Goal: Task Accomplishment & Management: Complete application form

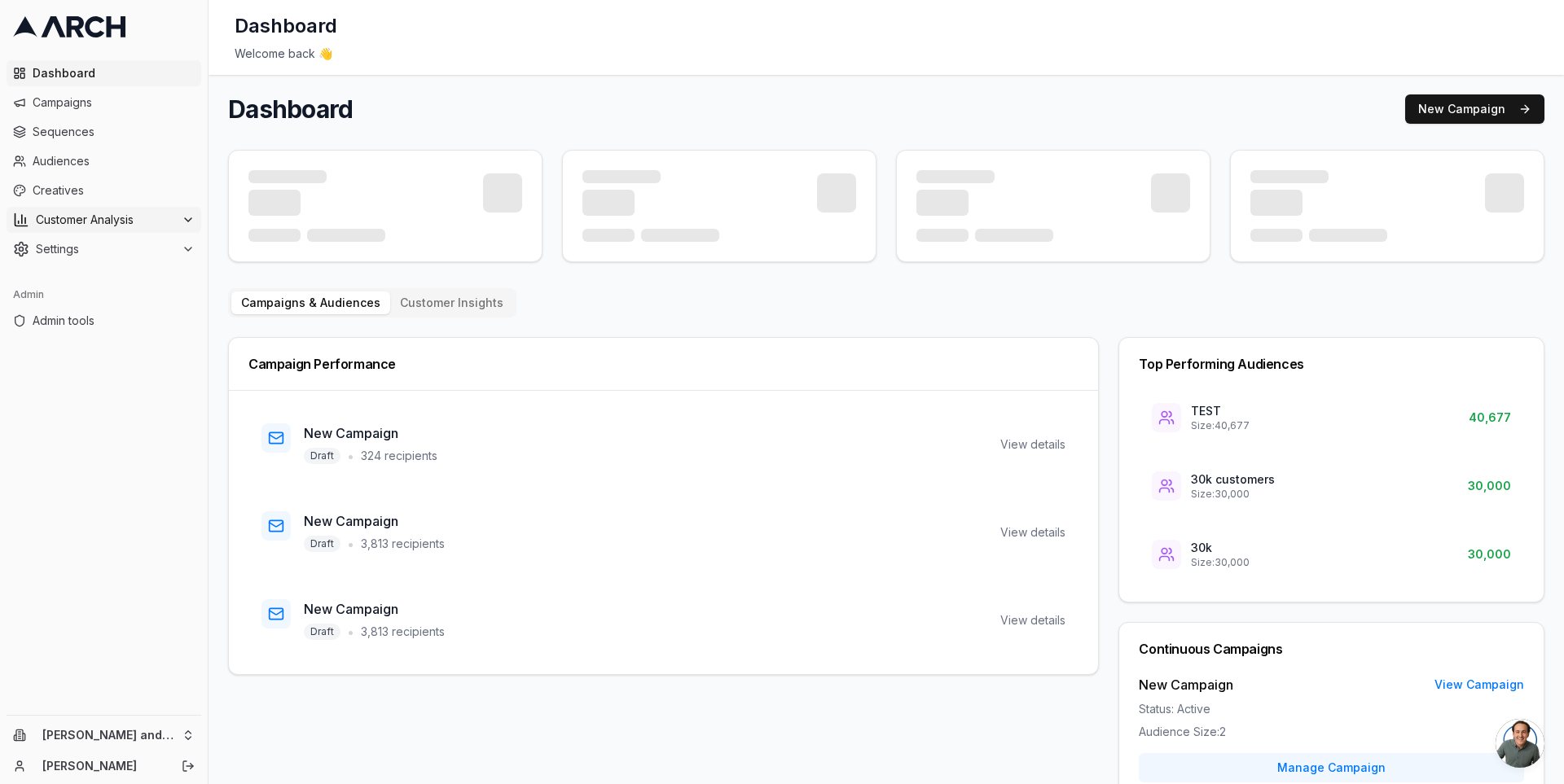
click at [190, 215] on icon at bounding box center [187, 219] width 13 height 13
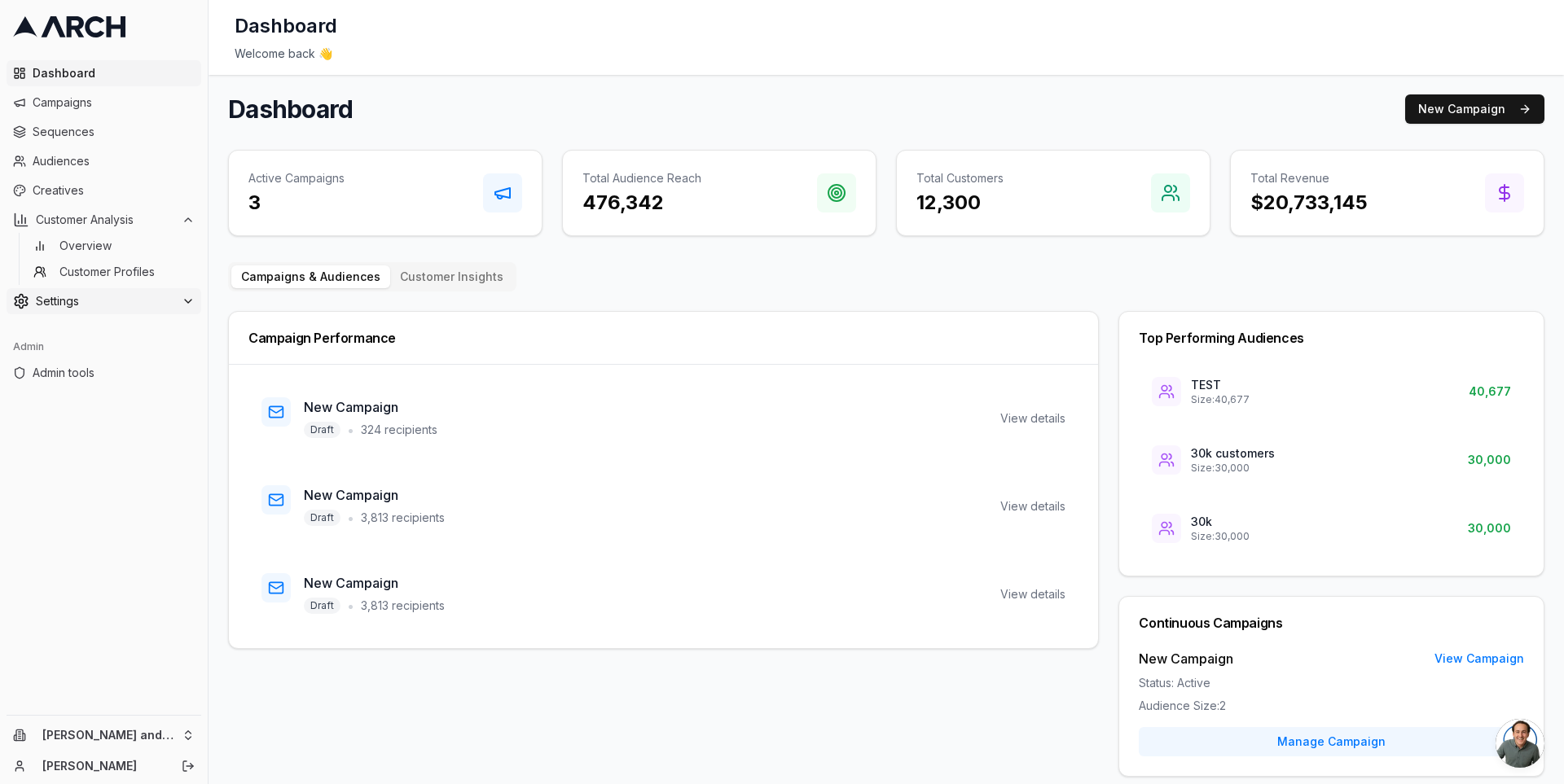
click at [183, 293] on div "Settings" at bounding box center [103, 301] width 182 height 16
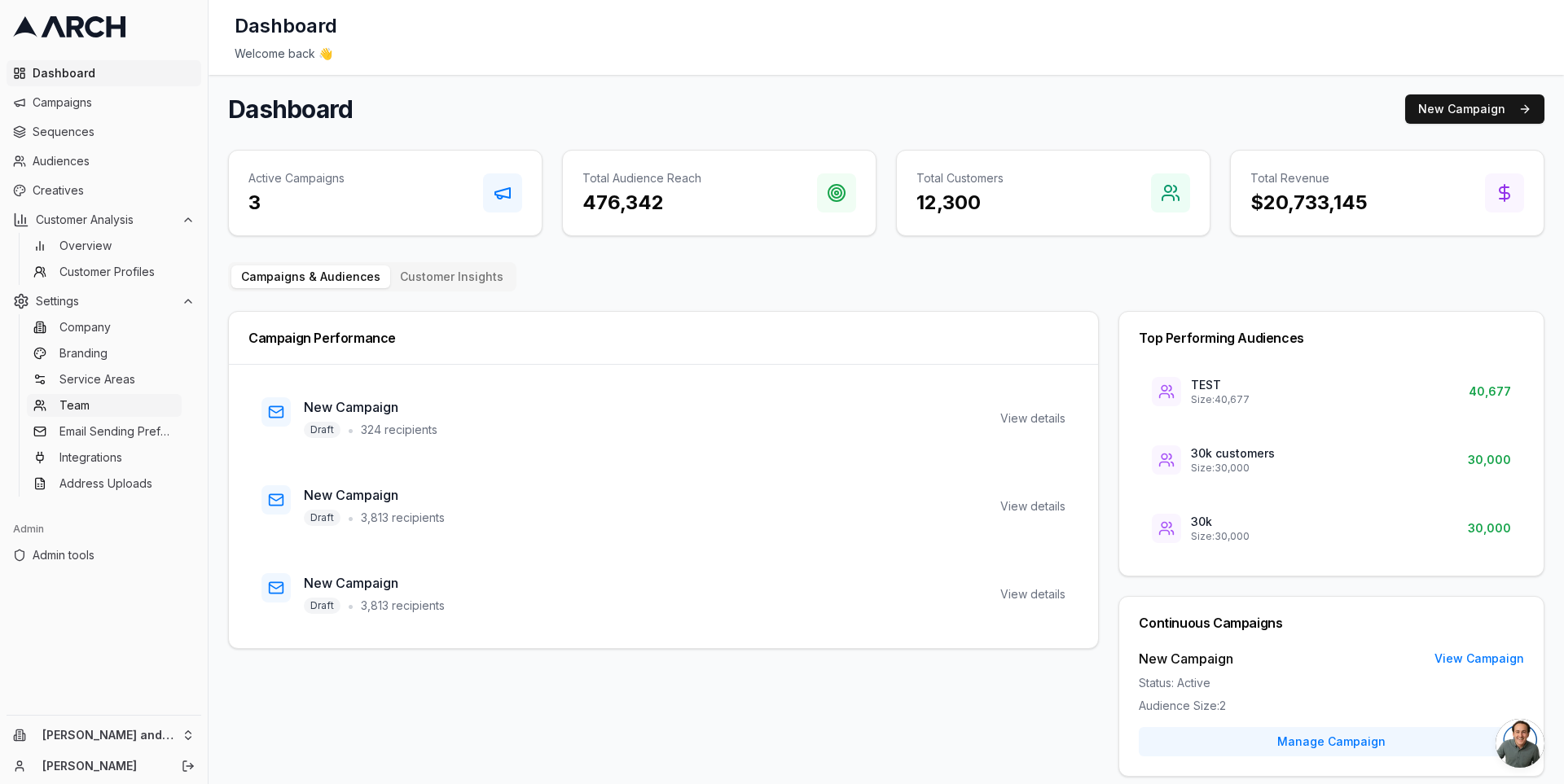
click at [159, 403] on link "Team" at bounding box center [104, 405] width 154 height 22
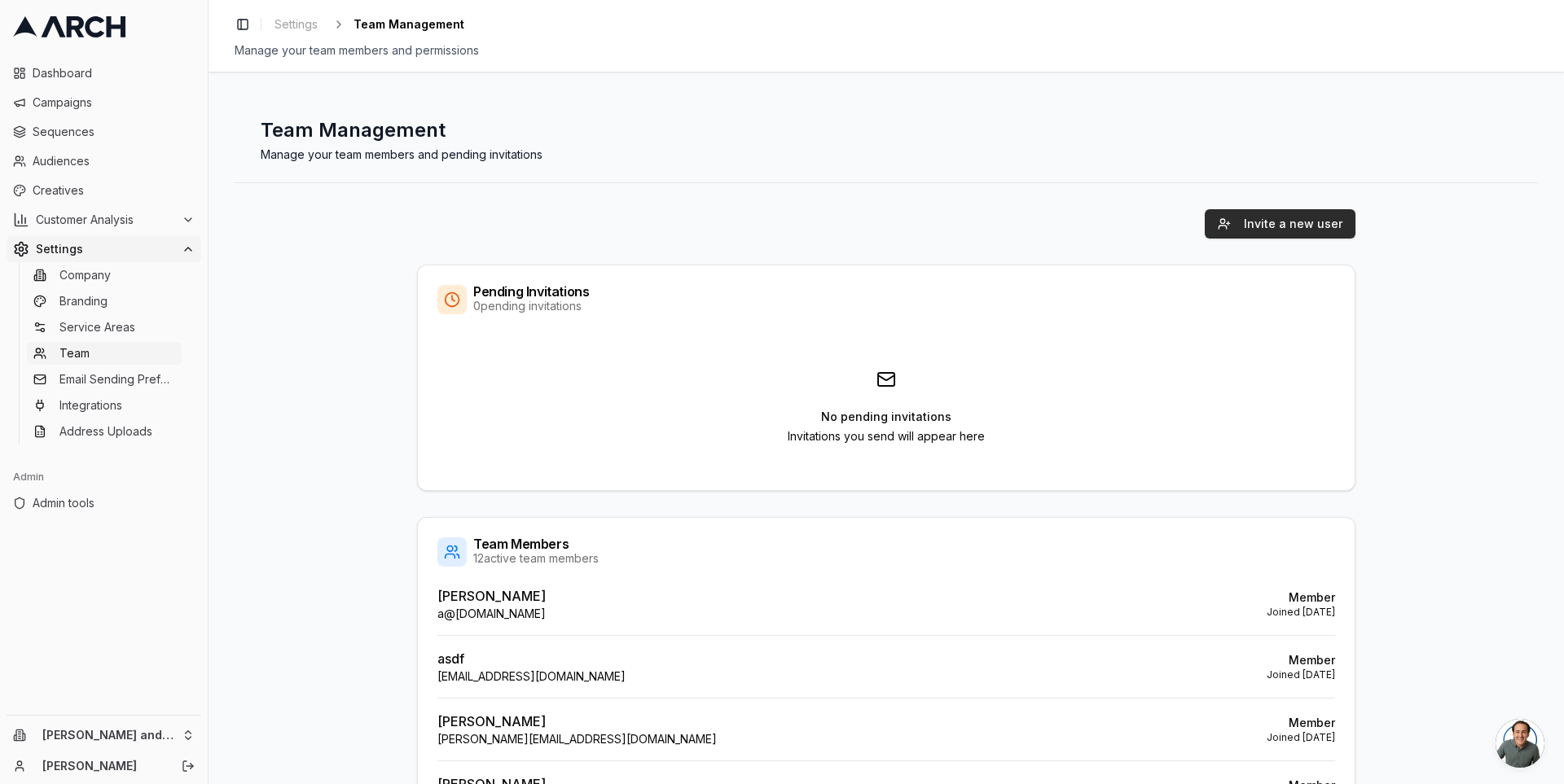
click at [1234, 225] on button "Invite a new user" at bounding box center [1280, 224] width 150 height 29
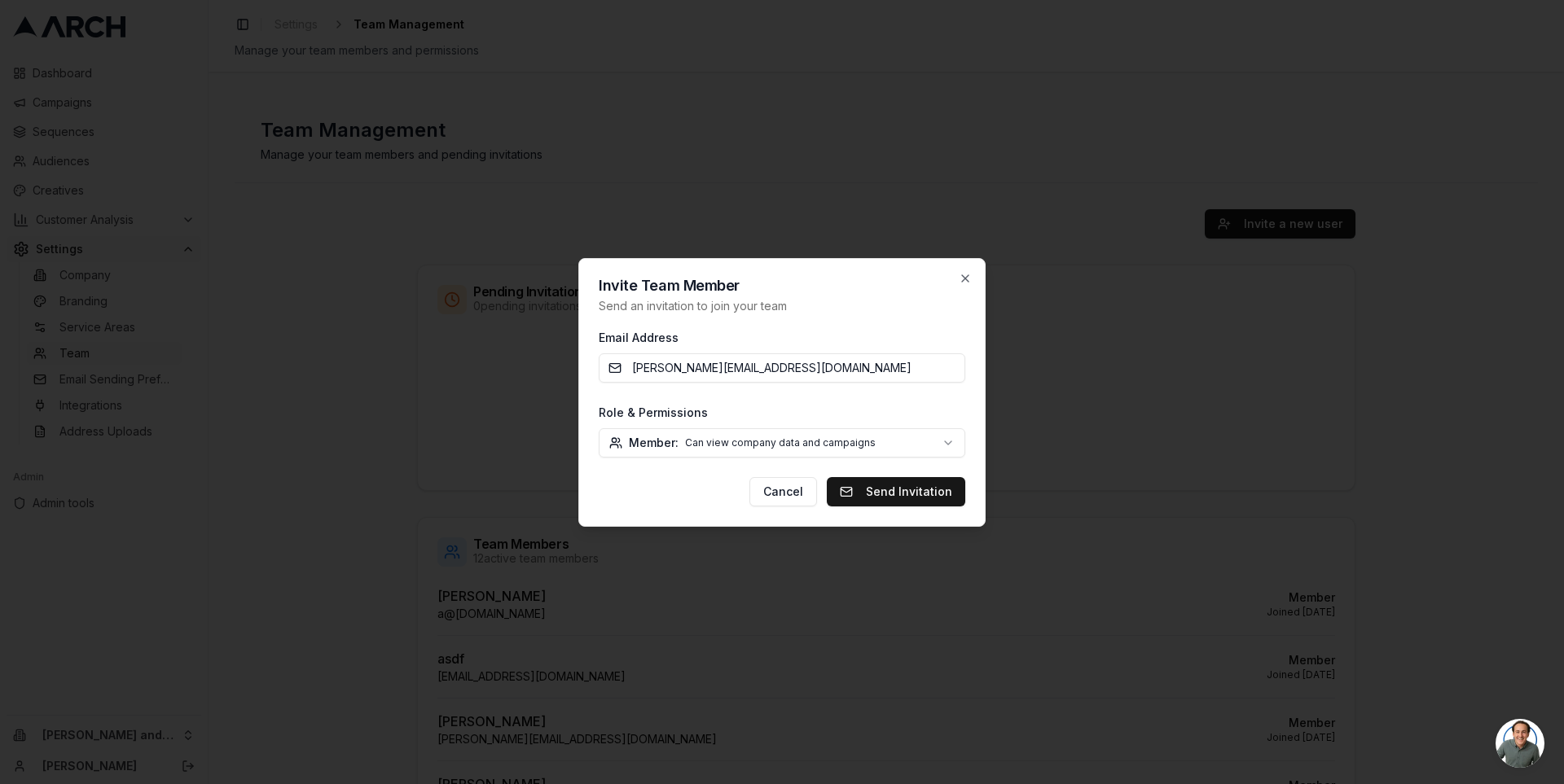
type input "jimmy+branchmanager@getarch.com"
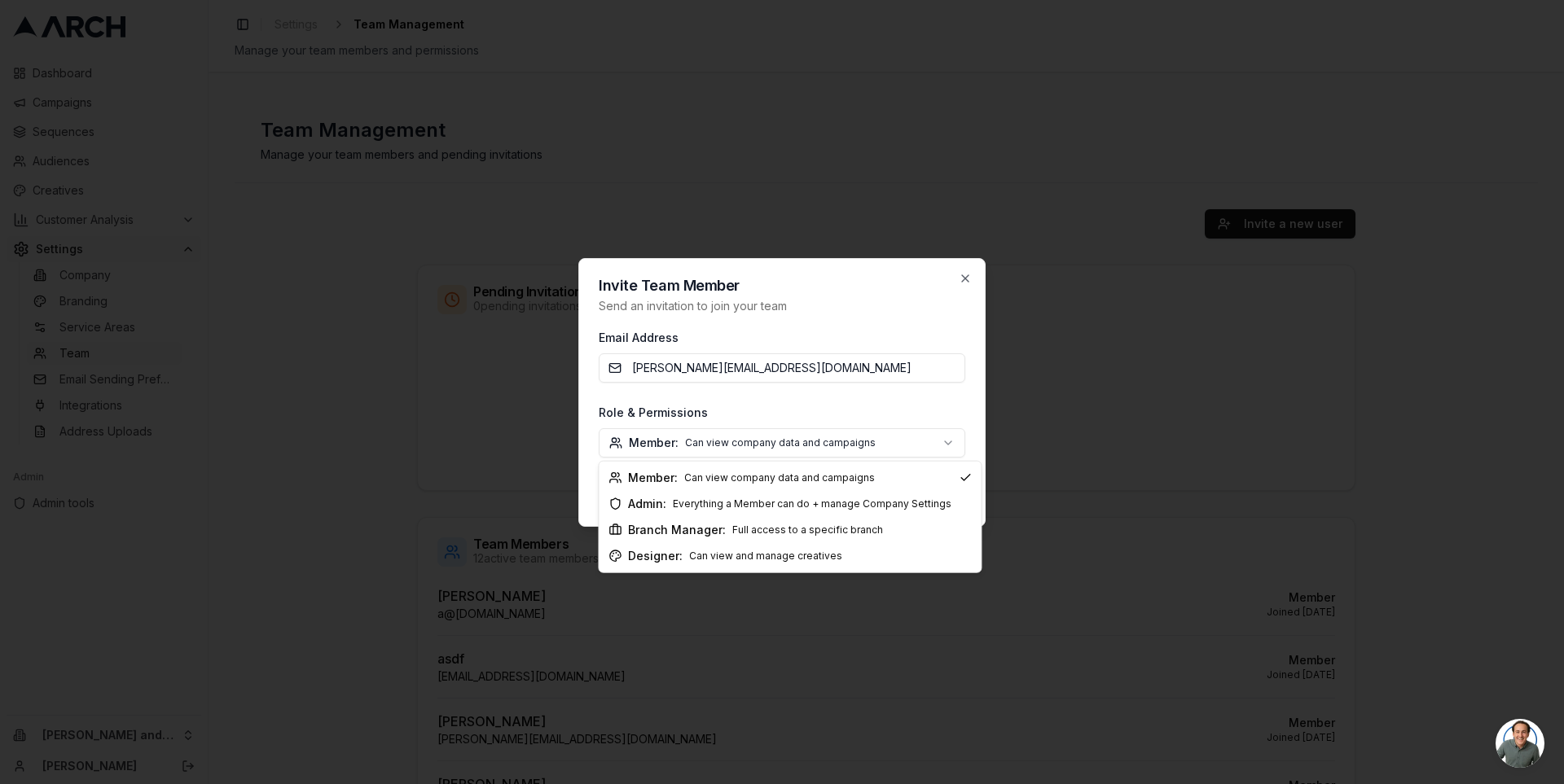
click at [904, 438] on body "Dashboard Campaigns Sequences Audiences Creatives Customer Analysis Settings Co…" at bounding box center [782, 392] width 1564 height 784
select select "branch_manager"
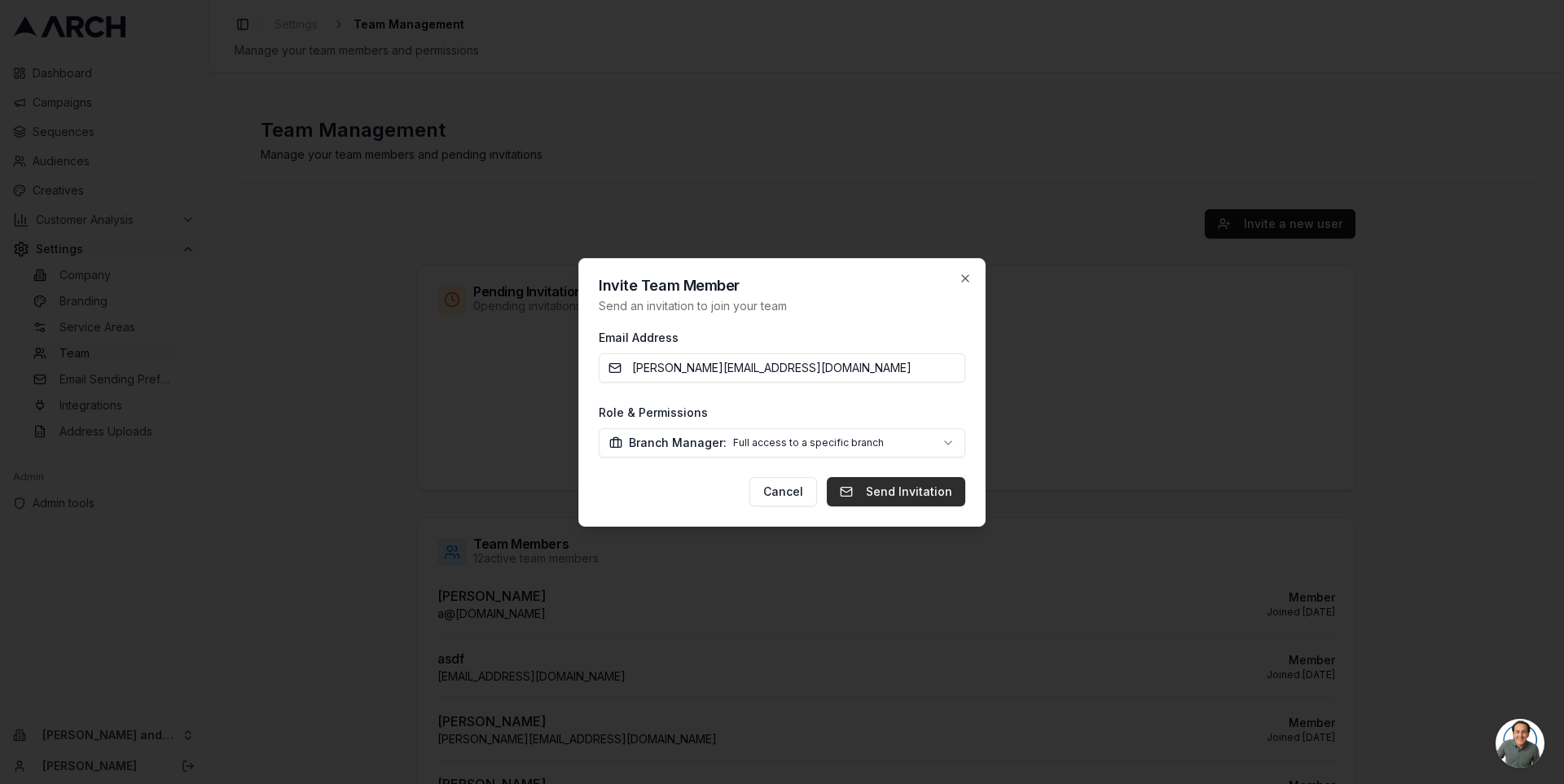
click at [896, 495] on button "Send Invitation" at bounding box center [896, 492] width 139 height 29
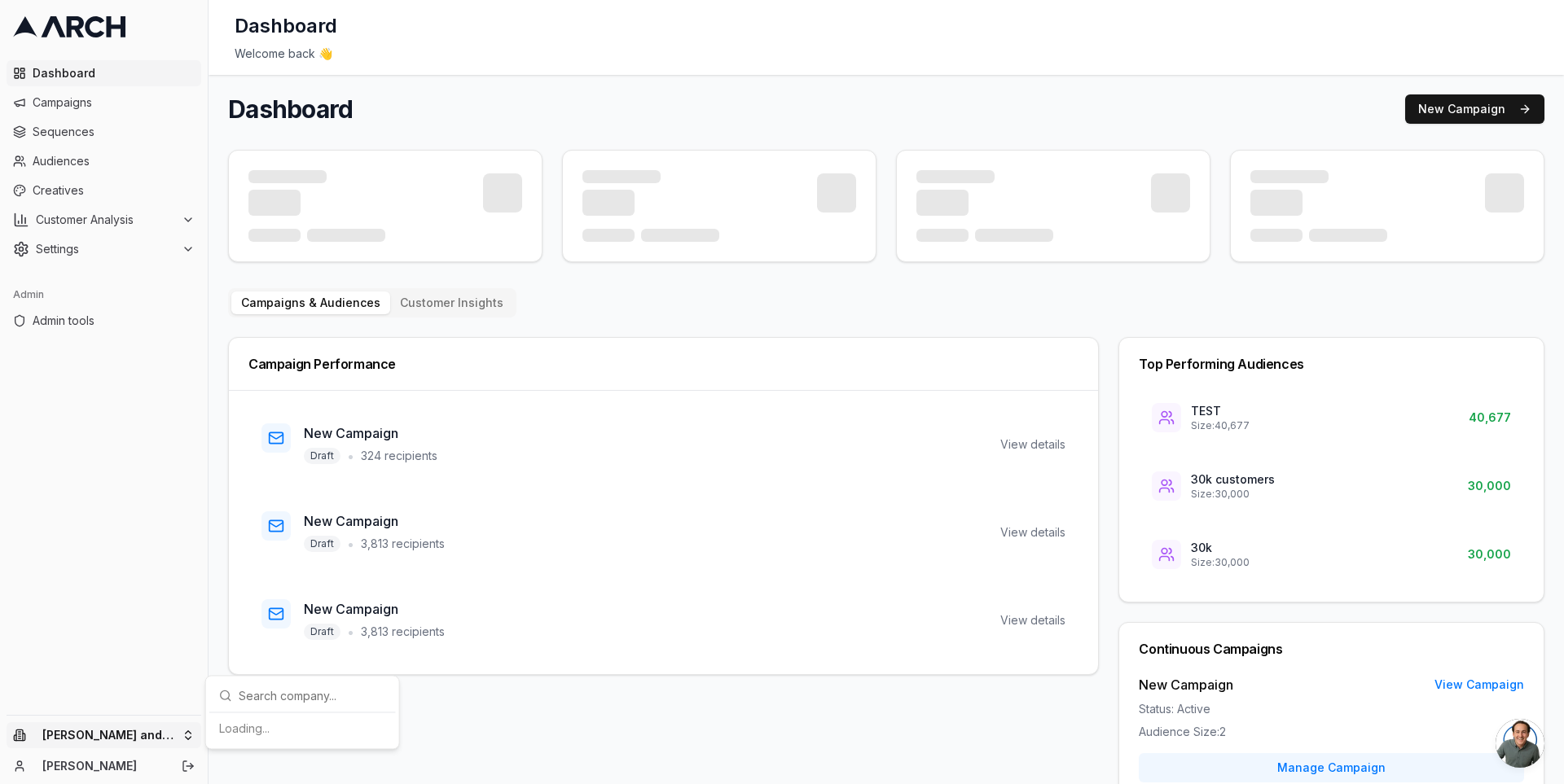
click at [185, 737] on html "Dashboard Campaigns Sequences Audiences Creatives Customer Analysis Settings Ad…" at bounding box center [782, 392] width 1564 height 784
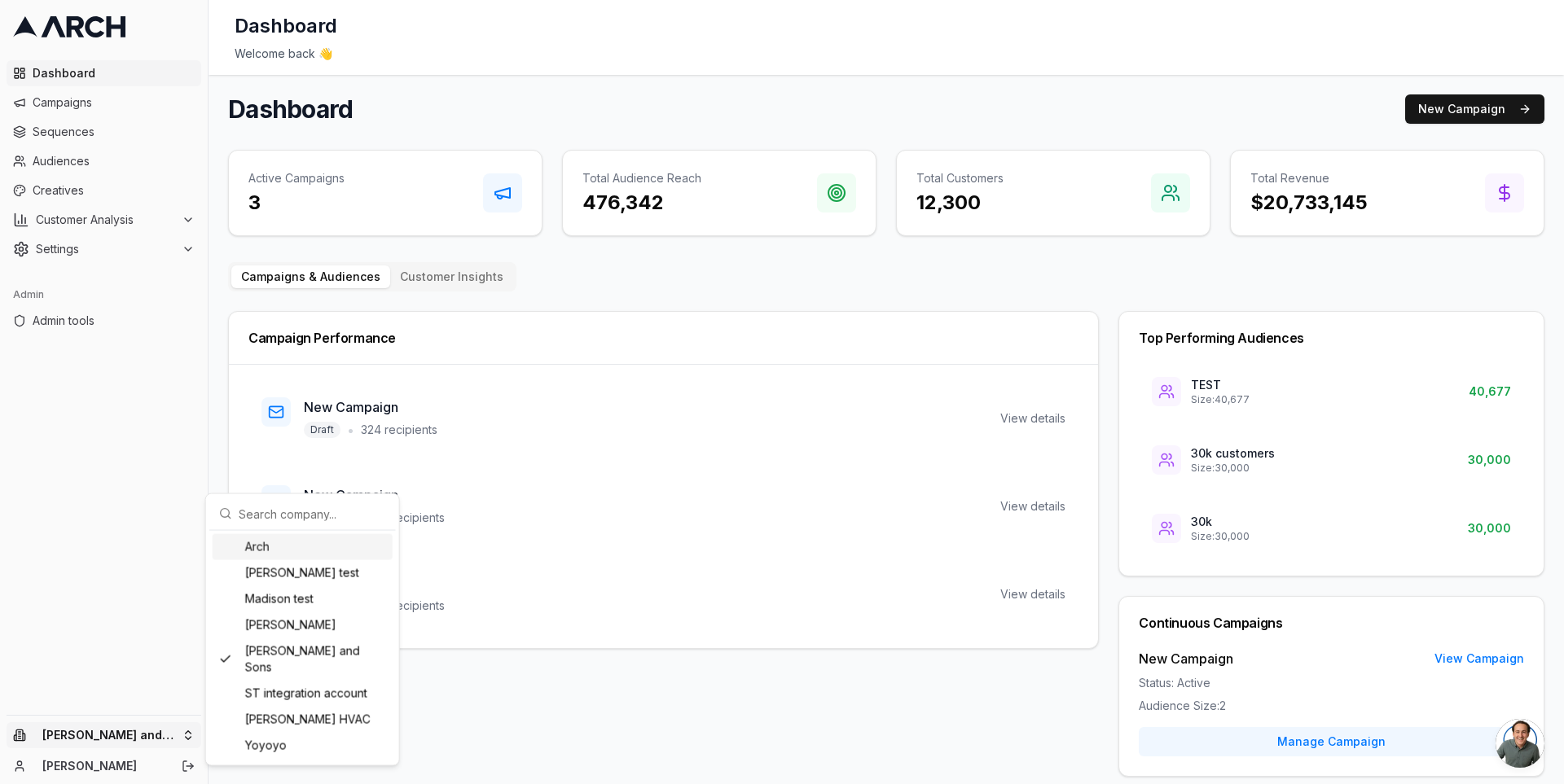
click at [185, 737] on html "Dashboard Campaigns Sequences Audiences Creatives Customer Analysis Settings Ad…" at bounding box center [782, 392] width 1564 height 784
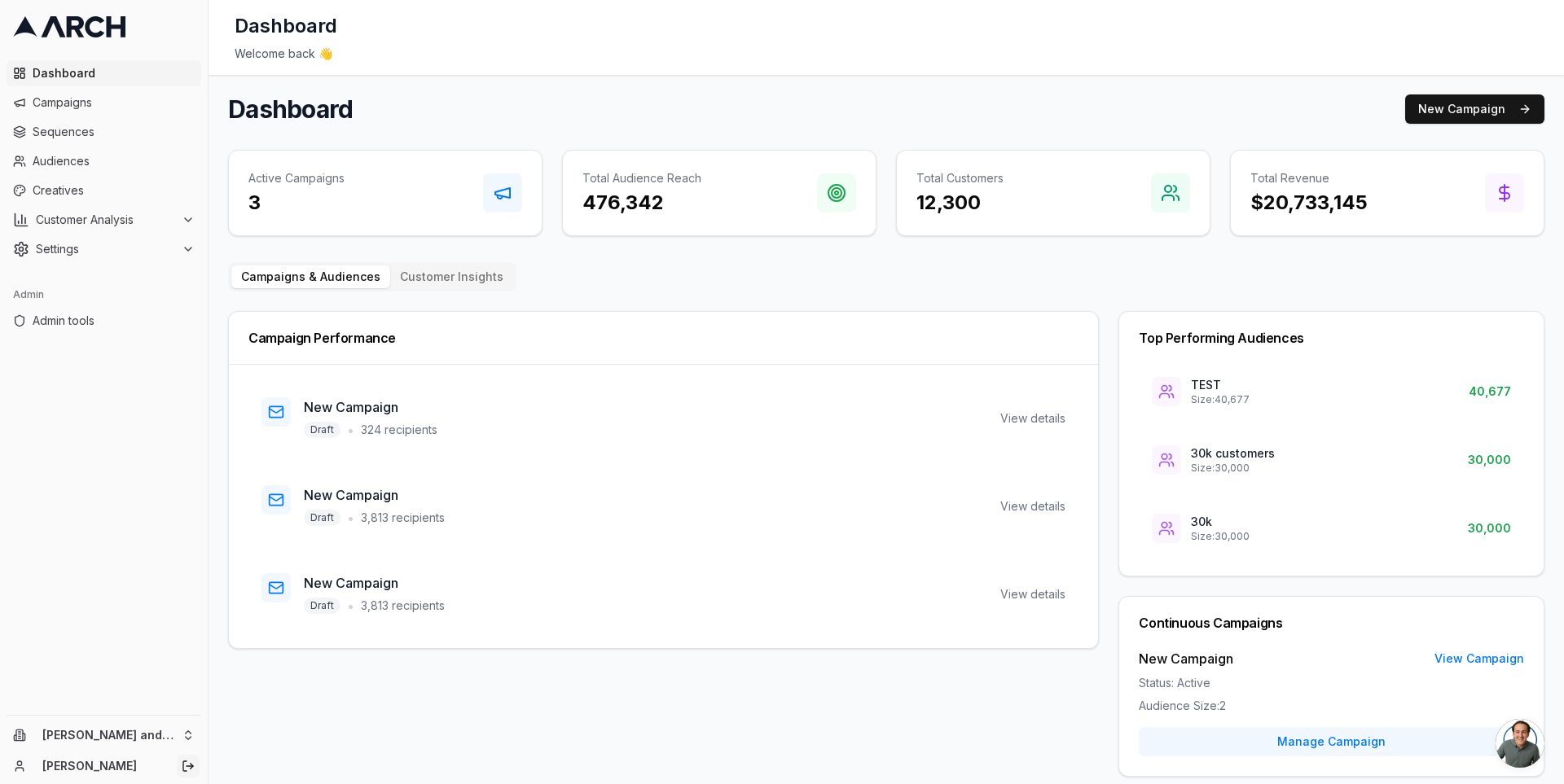
click at [183, 764] on icon "Log out" at bounding box center [184, 767] width 3 height 10
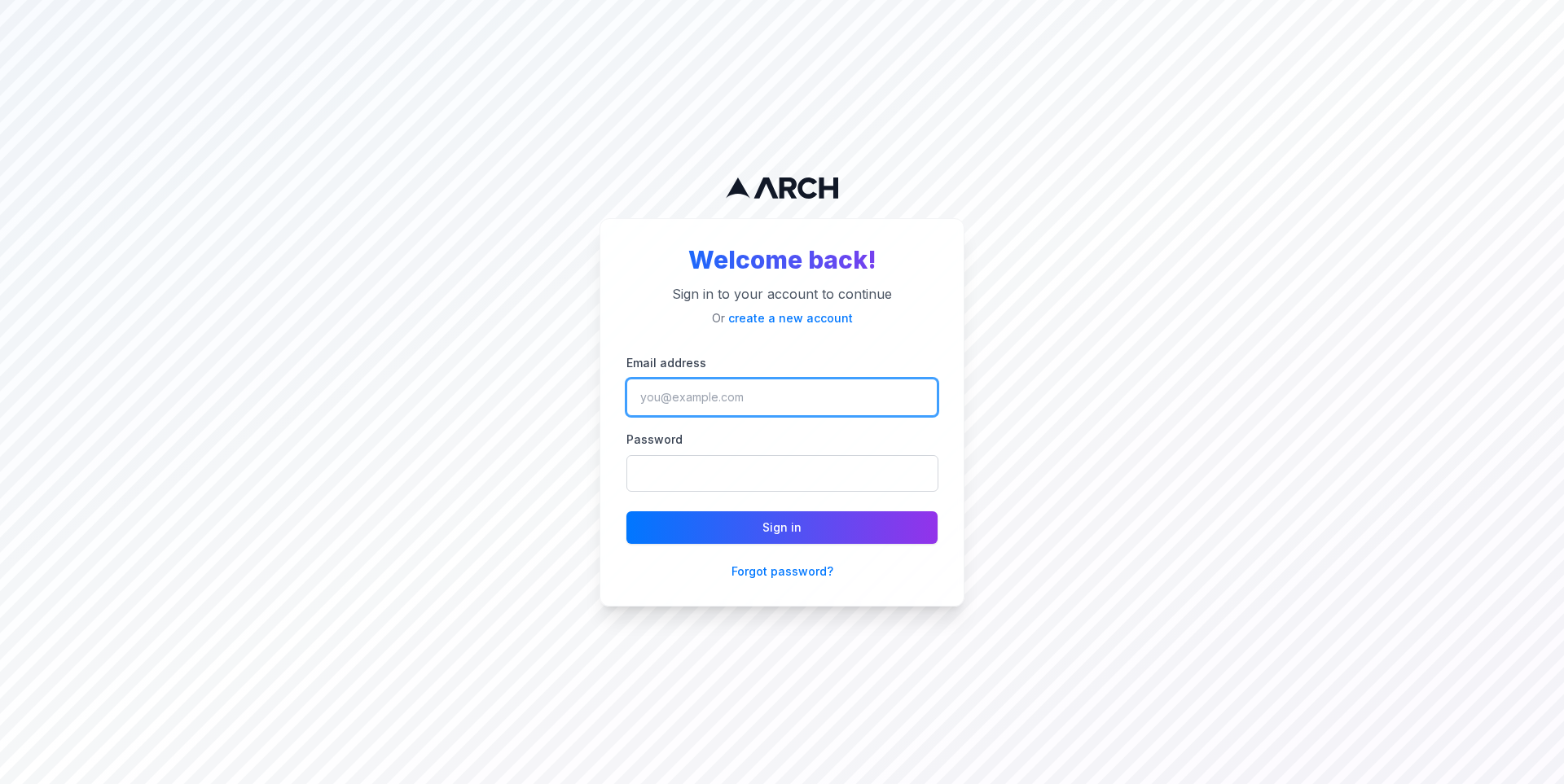
type input "jimmy@getarch.com"
click at [753, 395] on input "jimmy@getarch.com" at bounding box center [782, 397] width 312 height 38
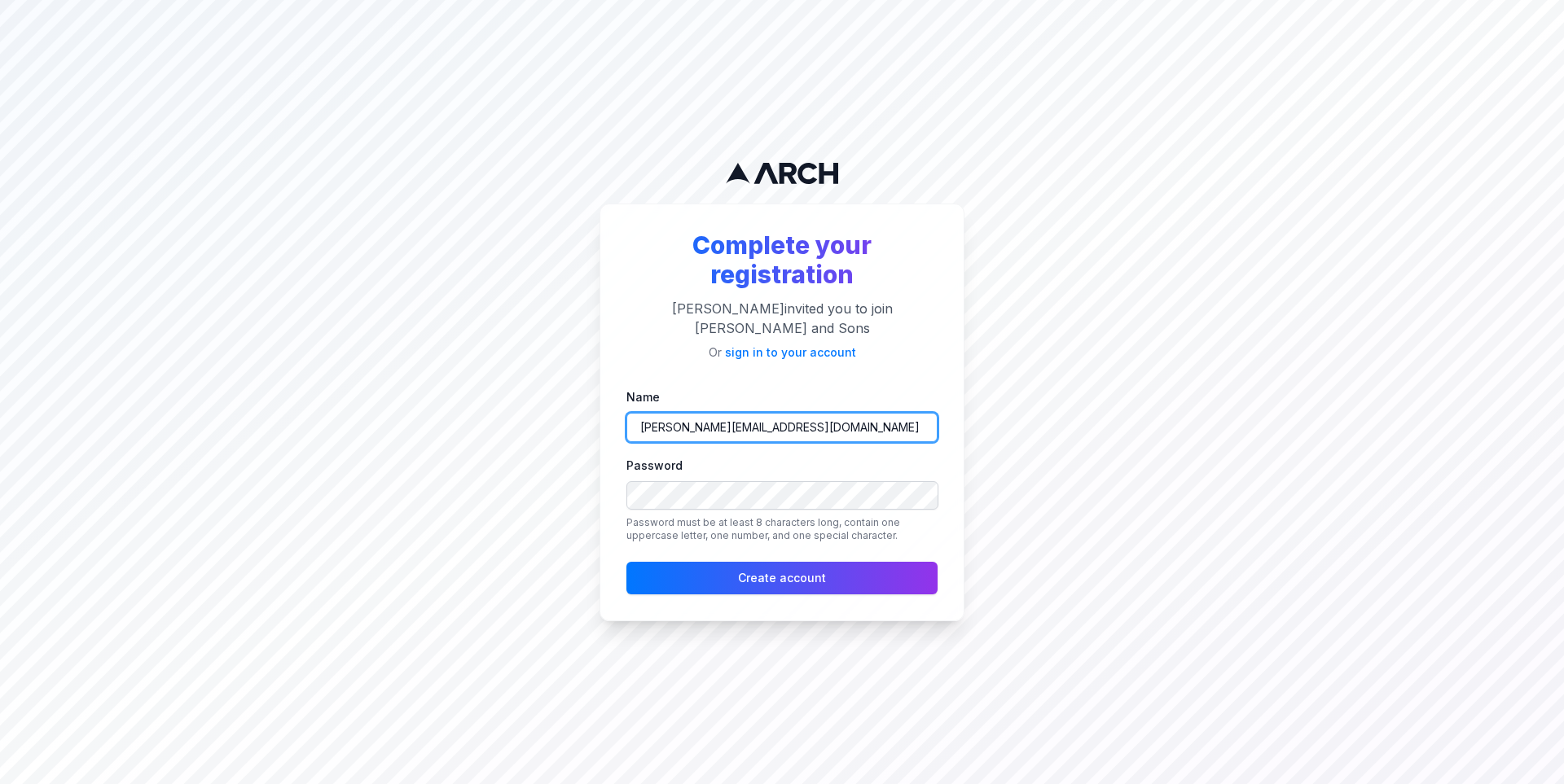
click at [796, 414] on input "[PERSON_NAME][EMAIL_ADDRESS][DOMAIN_NAME]" at bounding box center [782, 427] width 312 height 29
click at [669, 423] on input "[PERSON_NAME][EMAIL_ADDRESS][DOMAIN_NAME]" at bounding box center [782, 427] width 312 height 29
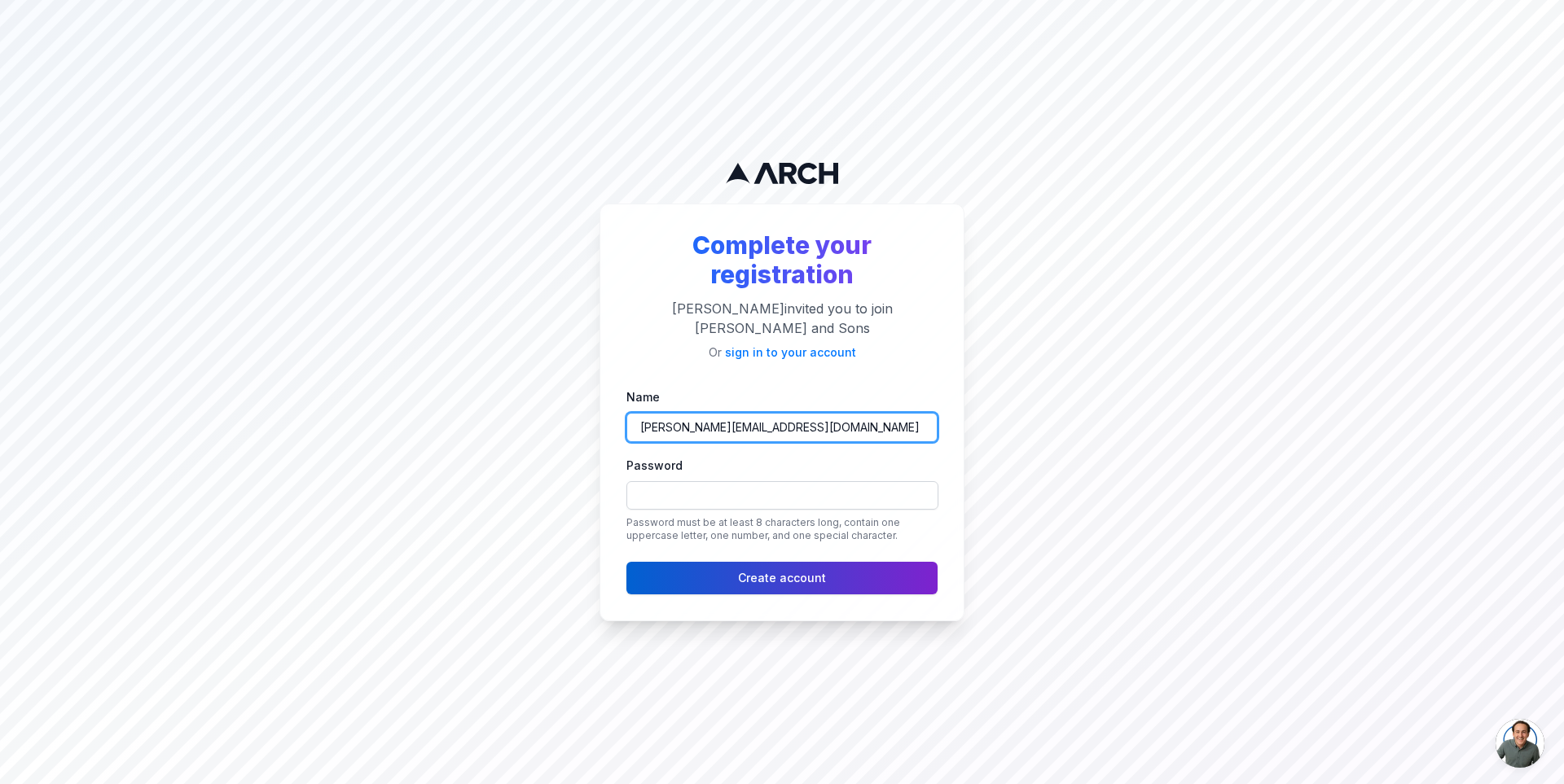
type input "[PERSON_NAME][EMAIL_ADDRESS][DOMAIN_NAME]"
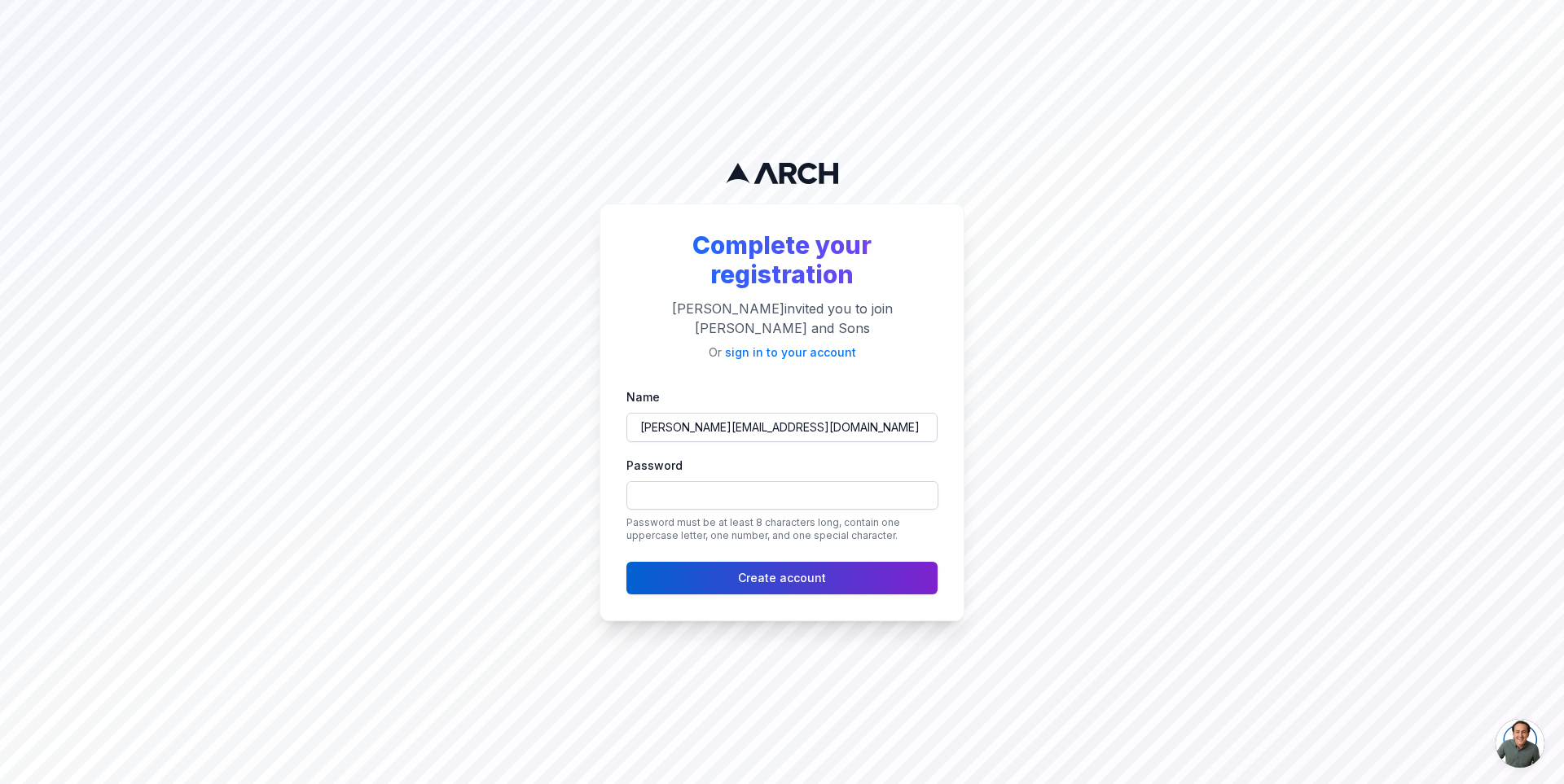
click at [773, 569] on button "Create account" at bounding box center [782, 578] width 312 height 33
